Goal: Transaction & Acquisition: Purchase product/service

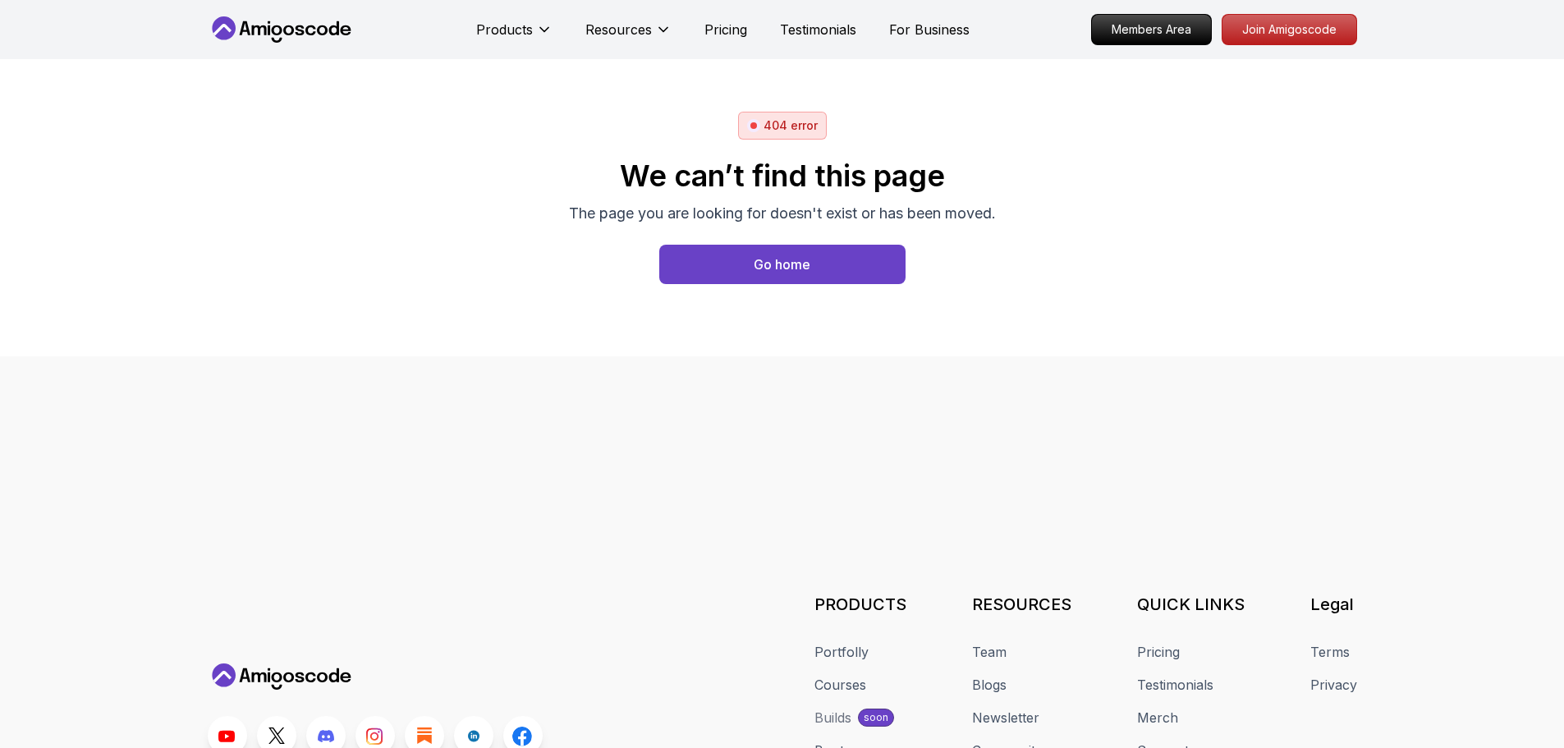
click at [308, 43] on nav "Products Resources Pricing Testimonials For Business Members Area Join Amigosco…" at bounding box center [782, 29] width 1149 height 59
click at [313, 26] on icon at bounding box center [310, 30] width 11 height 10
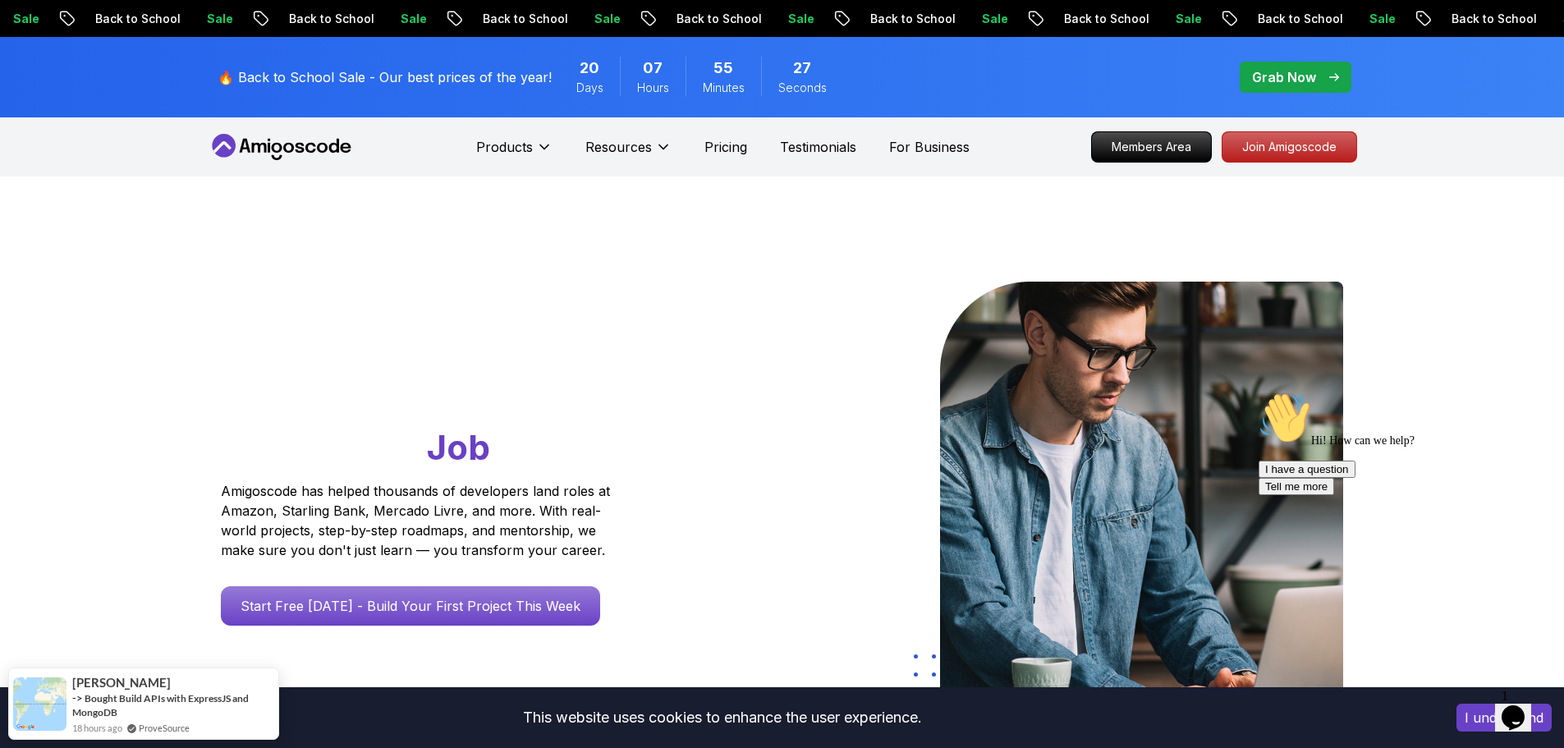
click at [1314, 76] on p "Grab Now" at bounding box center [1284, 77] width 64 height 20
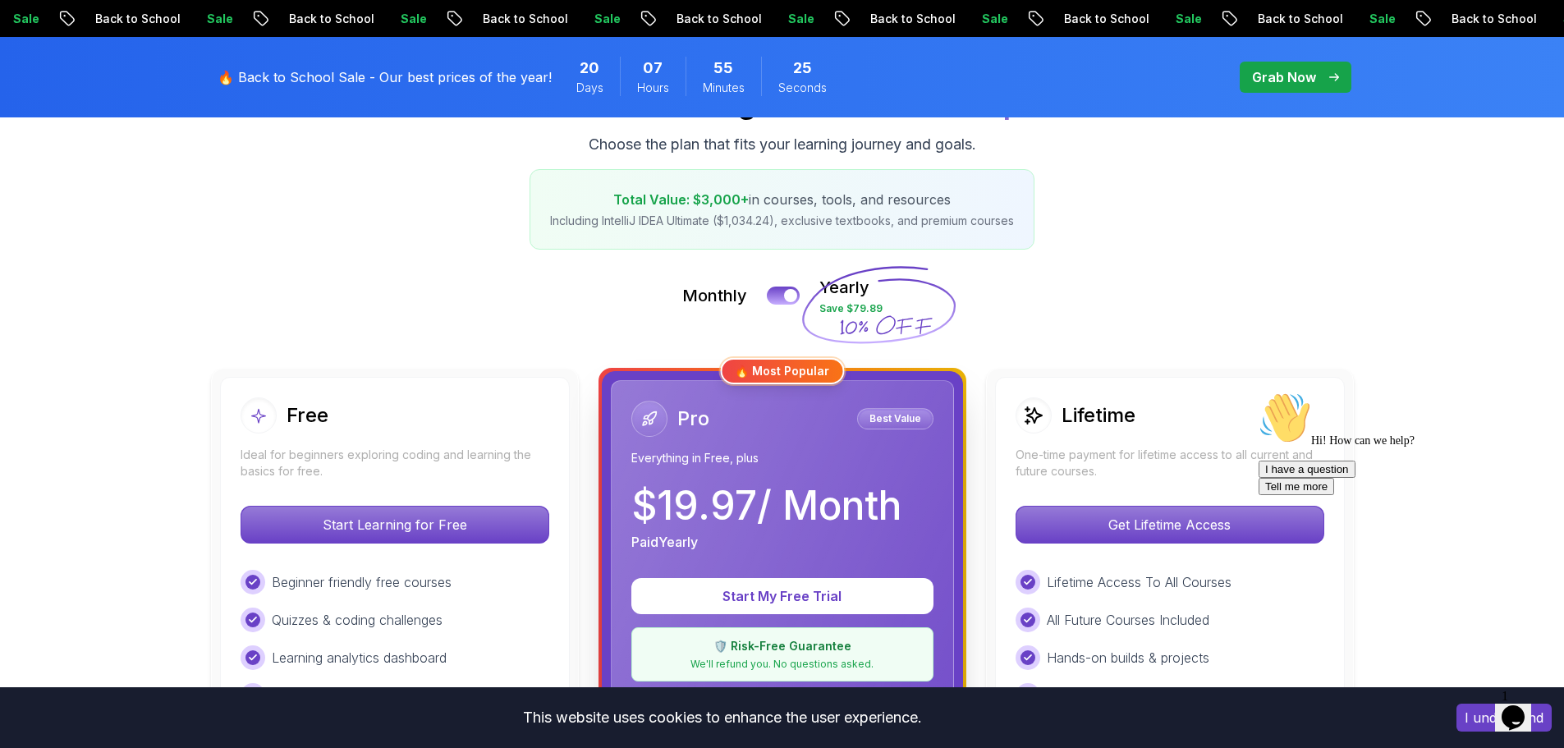
scroll to position [246, 0]
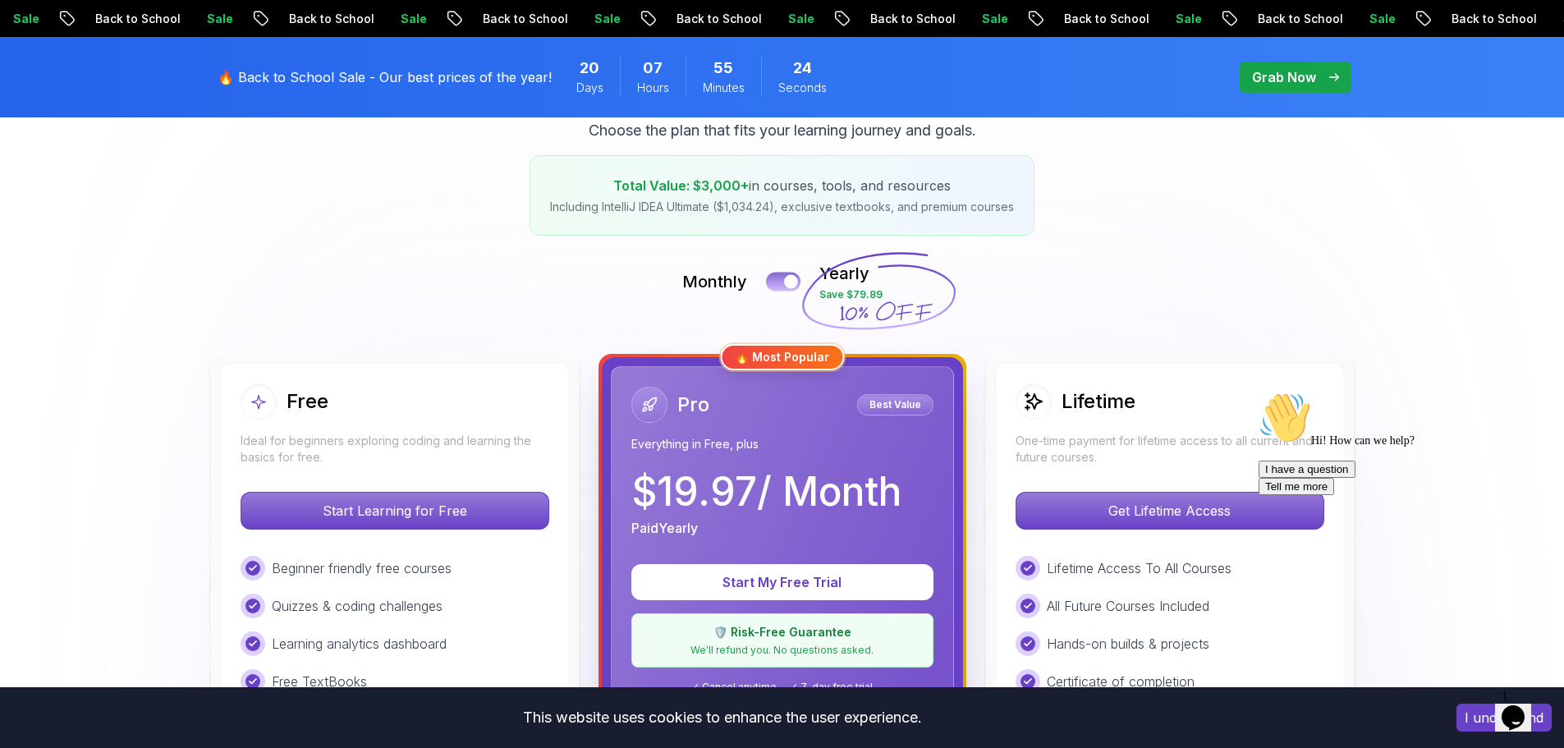
click at [780, 280] on button at bounding box center [783, 281] width 34 height 19
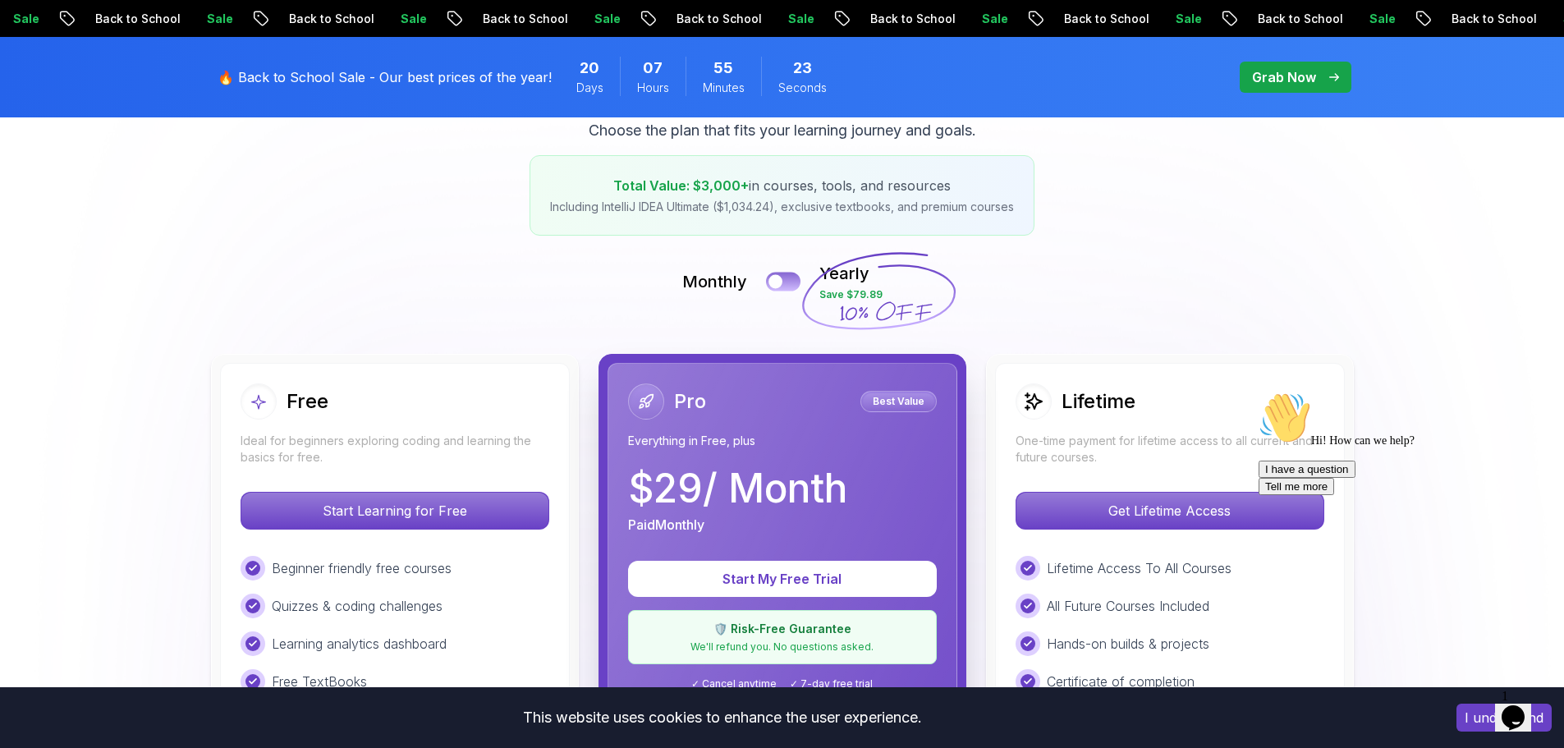
click at [777, 280] on div at bounding box center [775, 282] width 14 height 14
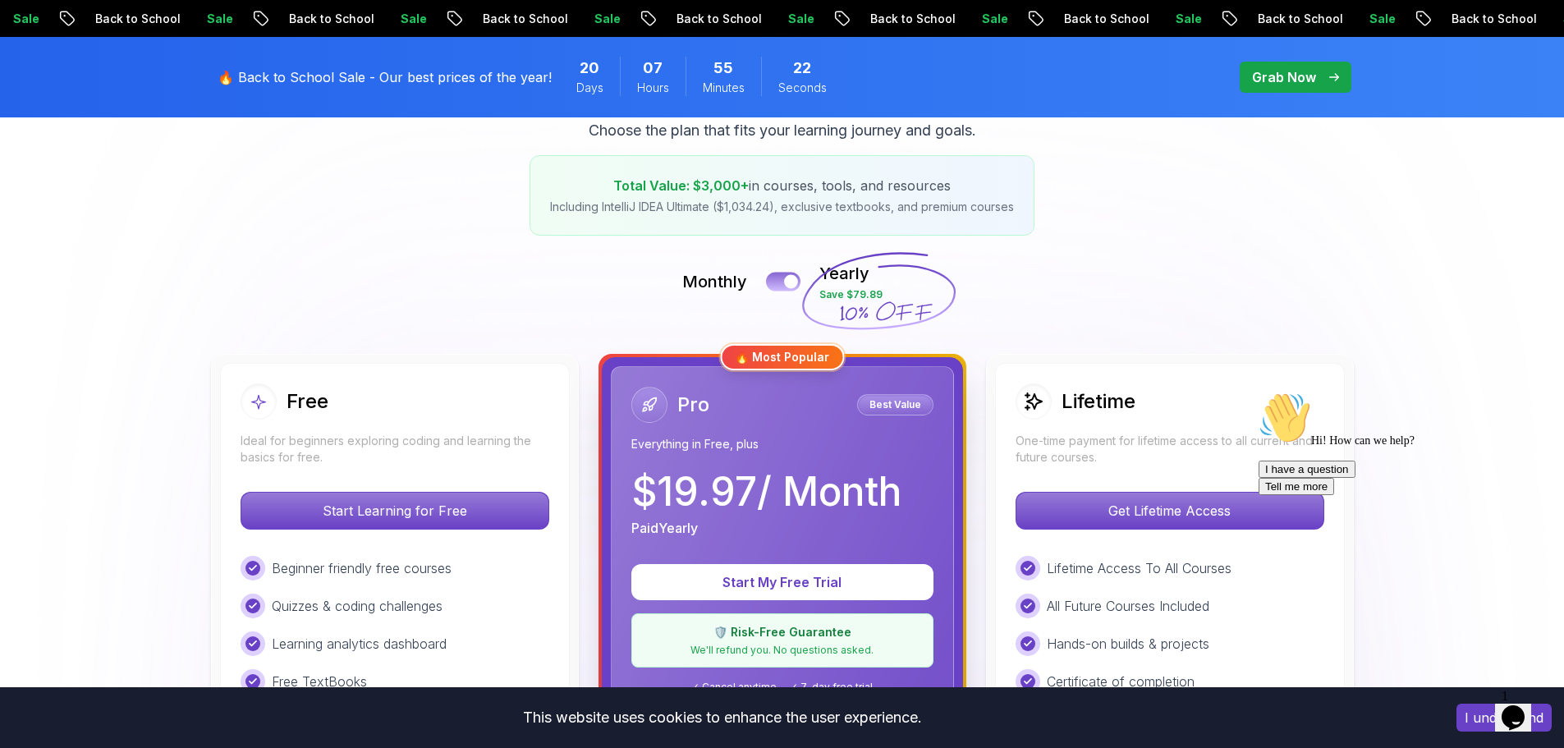
click at [777, 280] on button at bounding box center [783, 281] width 34 height 19
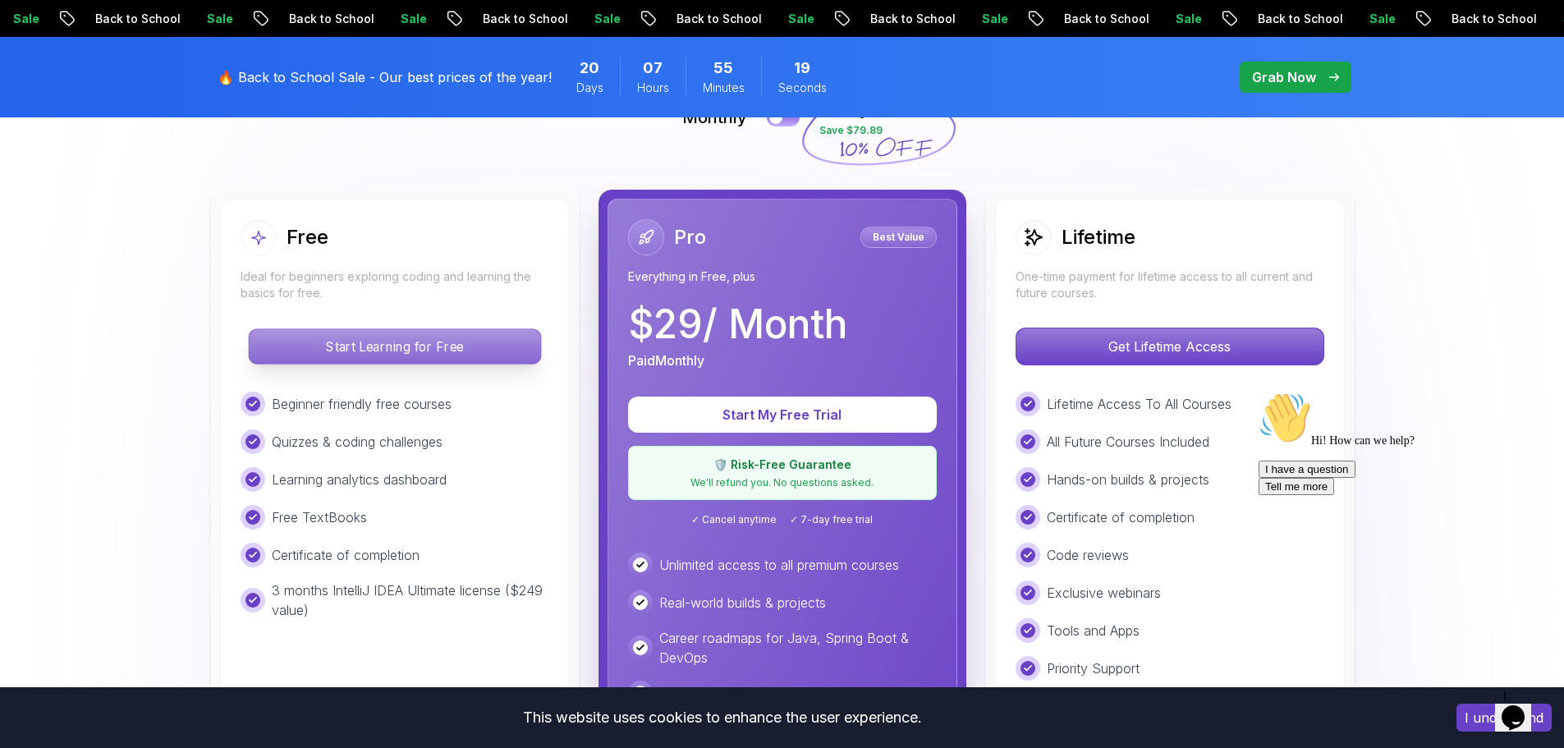
scroll to position [0, 0]
